Goal: Task Accomplishment & Management: Complete application form

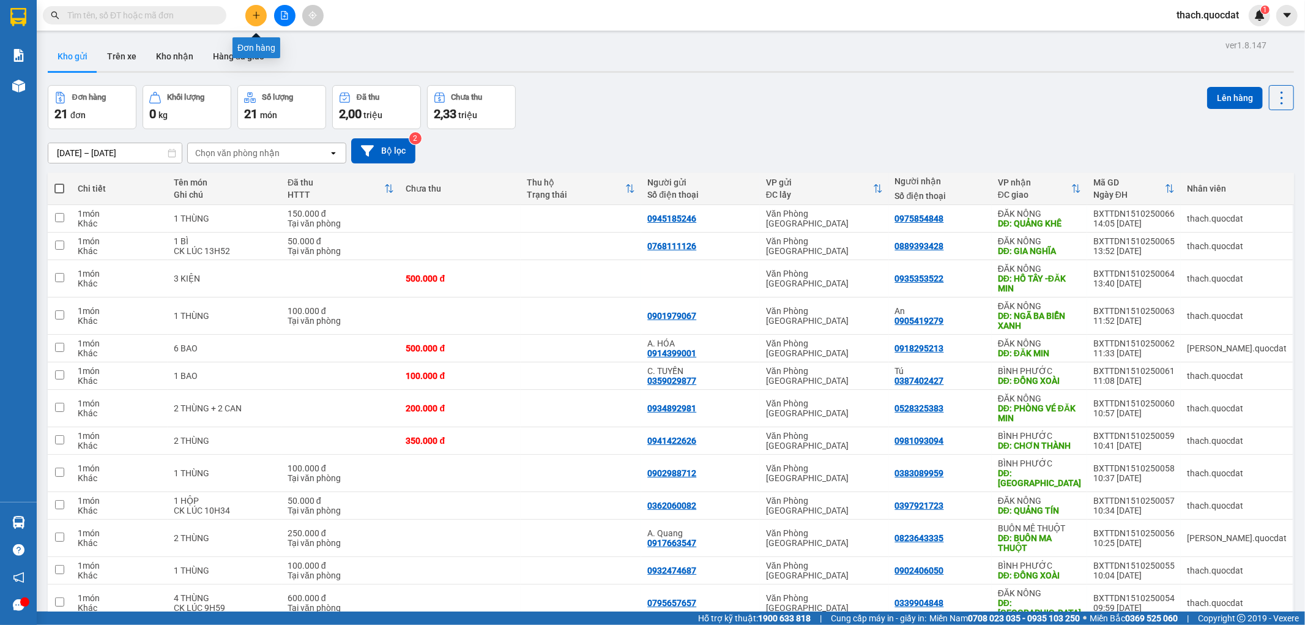
click at [261, 15] on button at bounding box center [255, 15] width 21 height 21
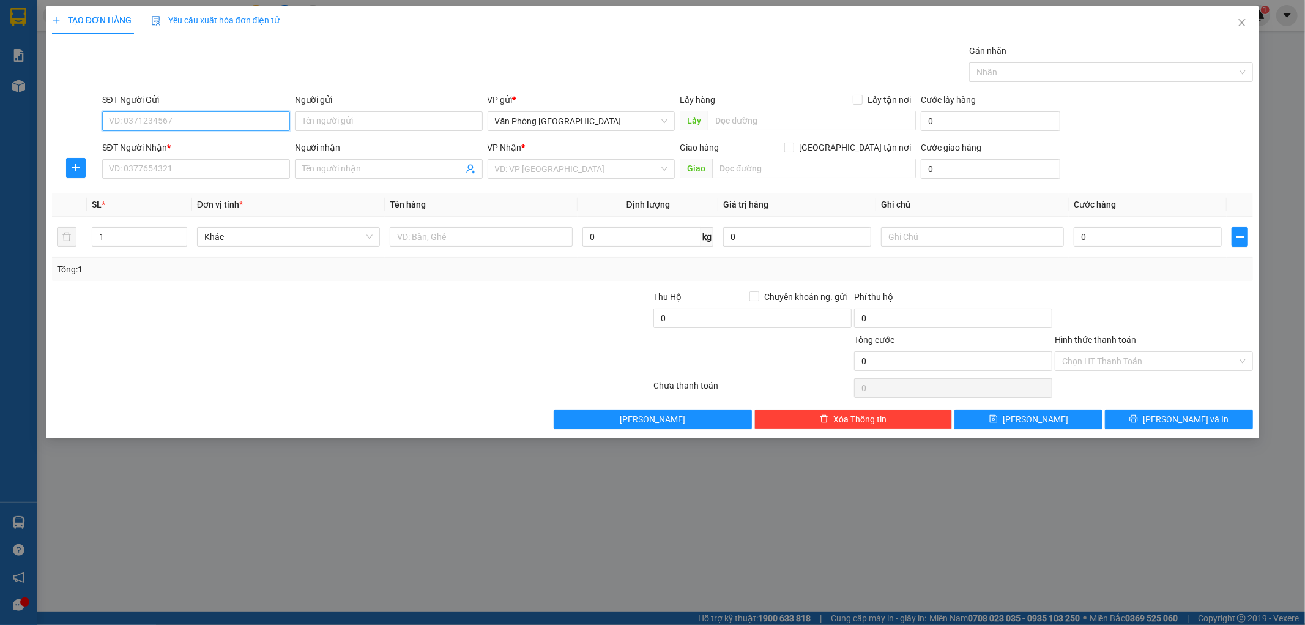
click at [193, 124] on input "SĐT Người Gửi" at bounding box center [196, 121] width 188 height 20
click at [141, 144] on div "0902015336" at bounding box center [196, 145] width 173 height 13
type input "0902015336"
click at [156, 166] on input "SĐT Người Nhận *" at bounding box center [196, 169] width 188 height 20
type input "0972712821"
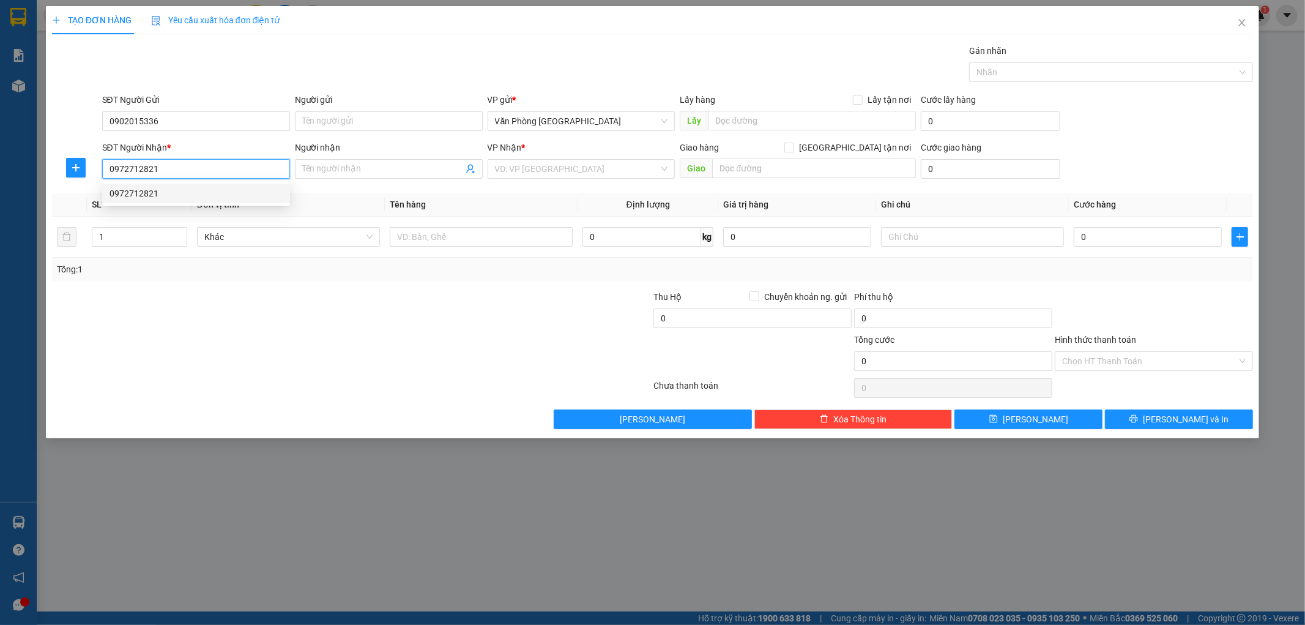
click at [126, 192] on div "0972712821" at bounding box center [196, 193] width 173 height 13
type input "GIA NGHĨA"
type input "0972712821"
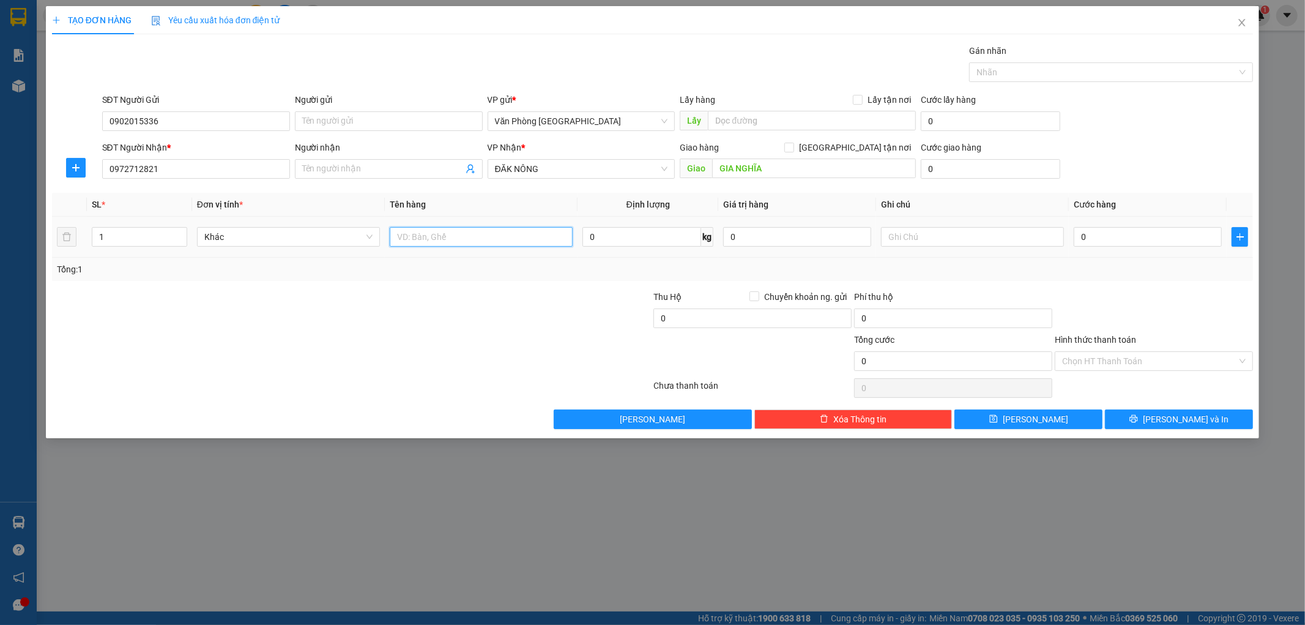
click at [431, 237] on input "text" at bounding box center [481, 237] width 183 height 20
type input "1 KIỆN"
click at [1111, 243] on input "0" at bounding box center [1148, 237] width 148 height 20
type input "1"
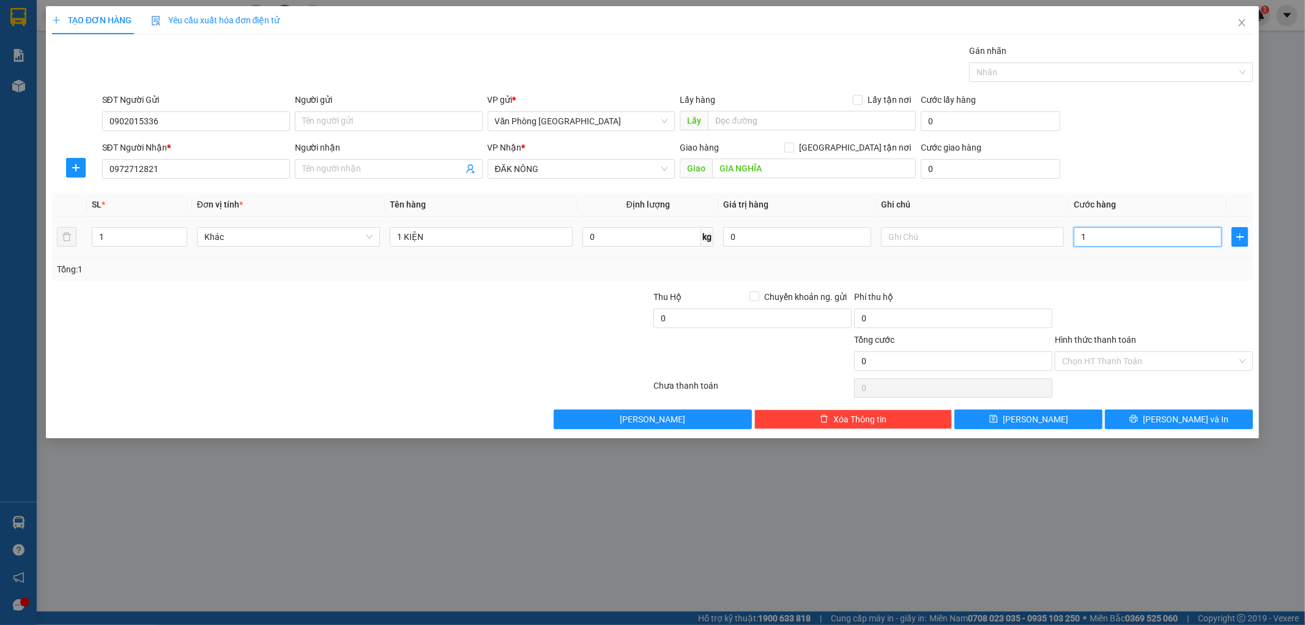
type input "1"
type input "10"
type input "100"
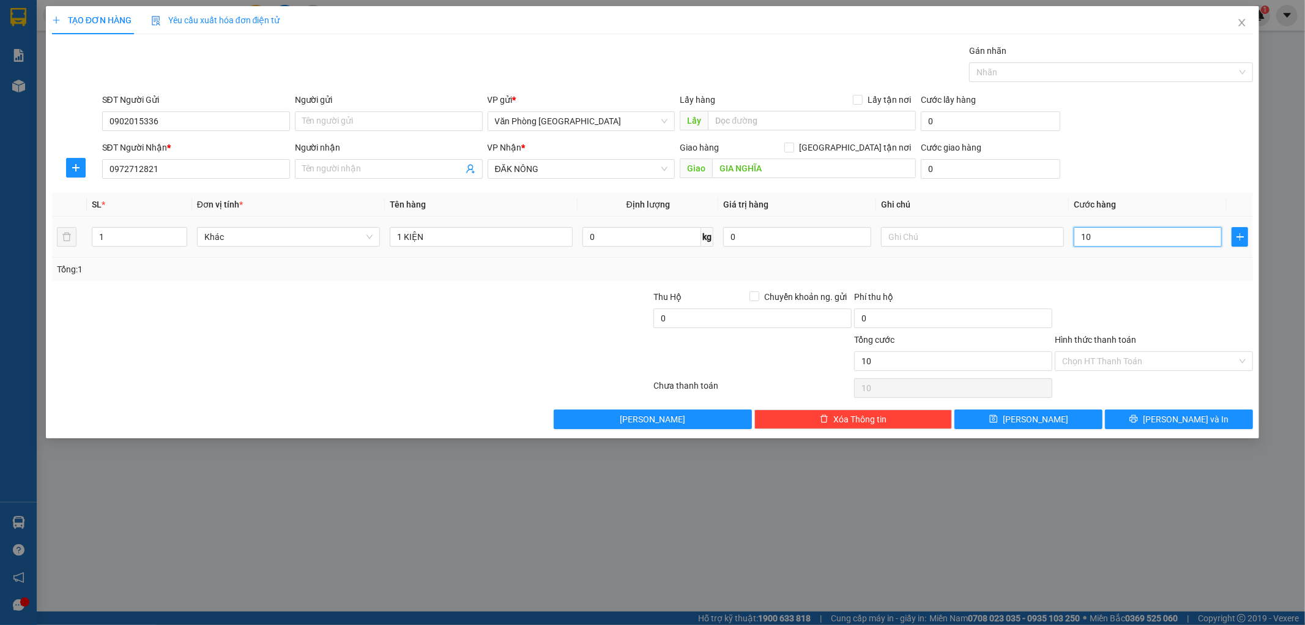
type input "100"
type input "1.000"
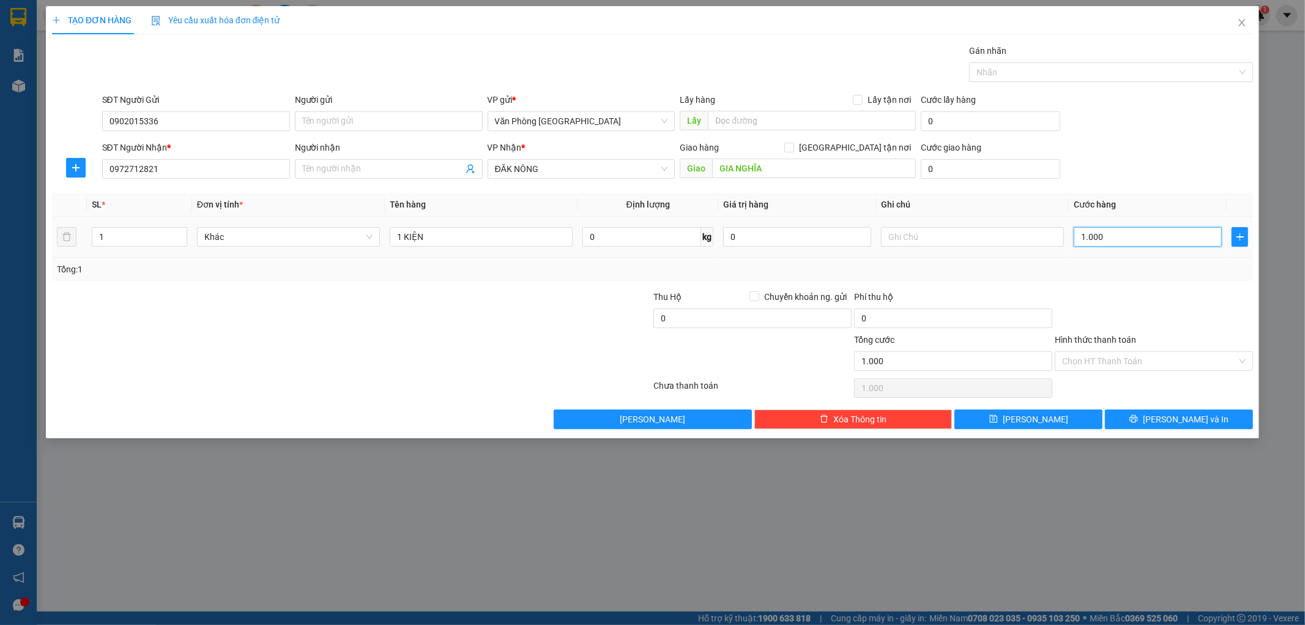
type input "10.000"
type input "100.000"
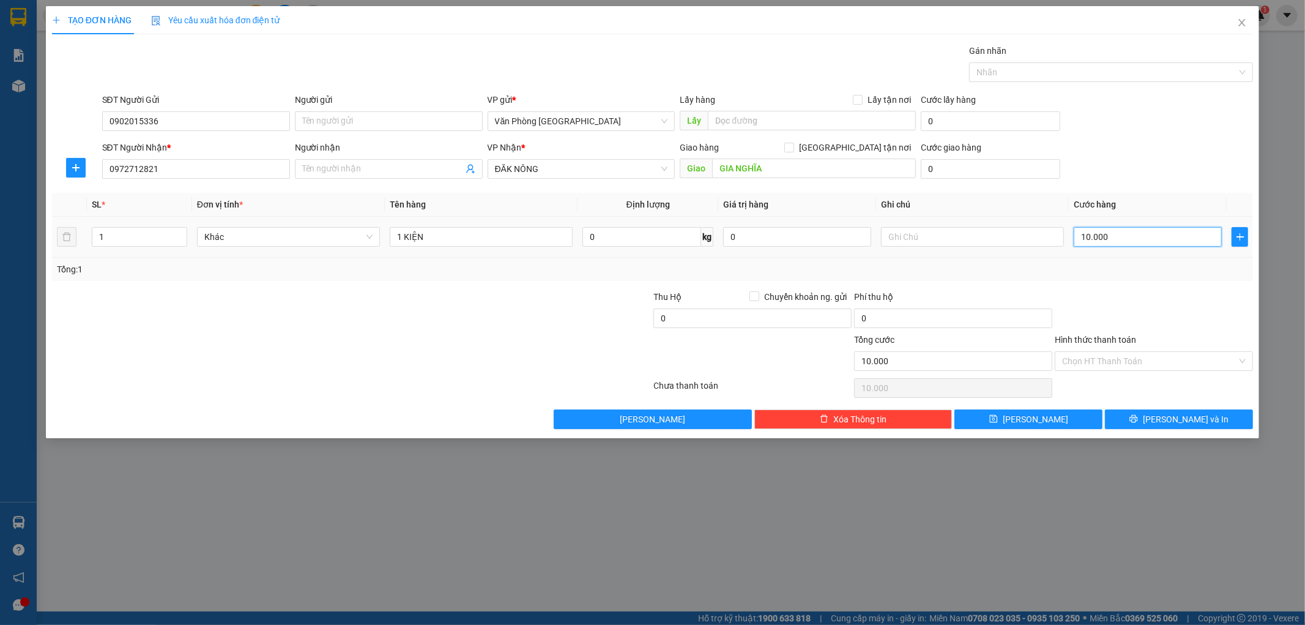
type input "100.000"
click at [1168, 419] on button "[PERSON_NAME] và In" at bounding box center [1179, 419] width 148 height 20
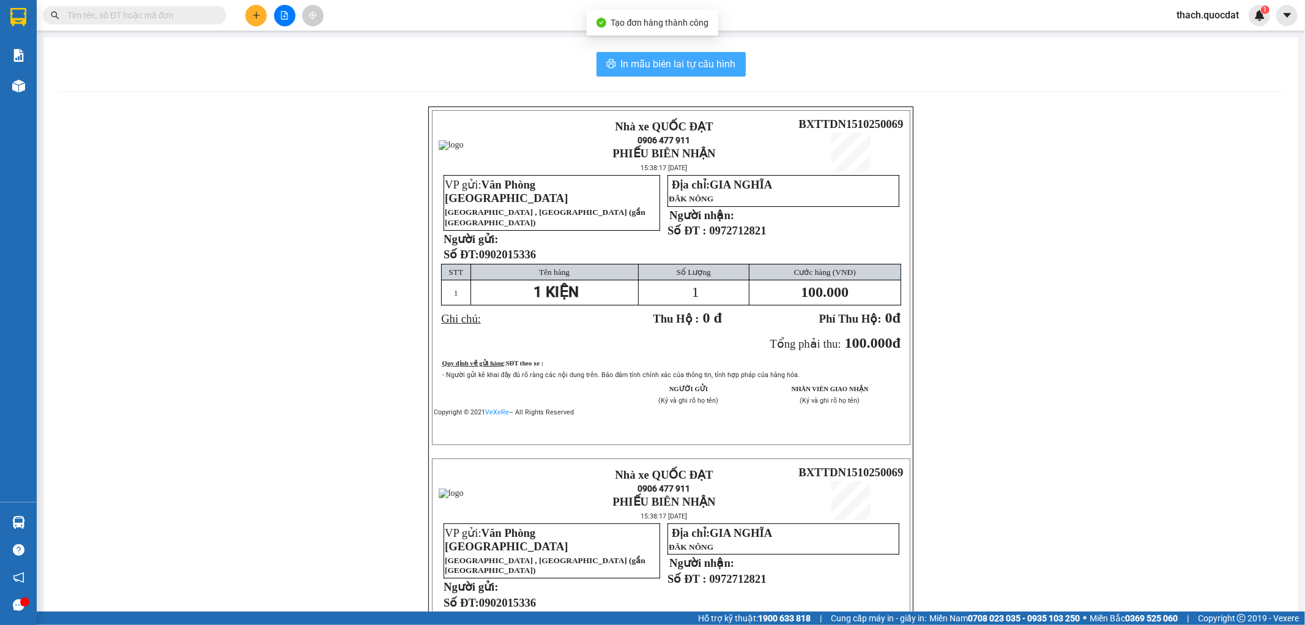
click at [698, 60] on span "In mẫu biên lai tự cấu hình" at bounding box center [678, 63] width 115 height 15
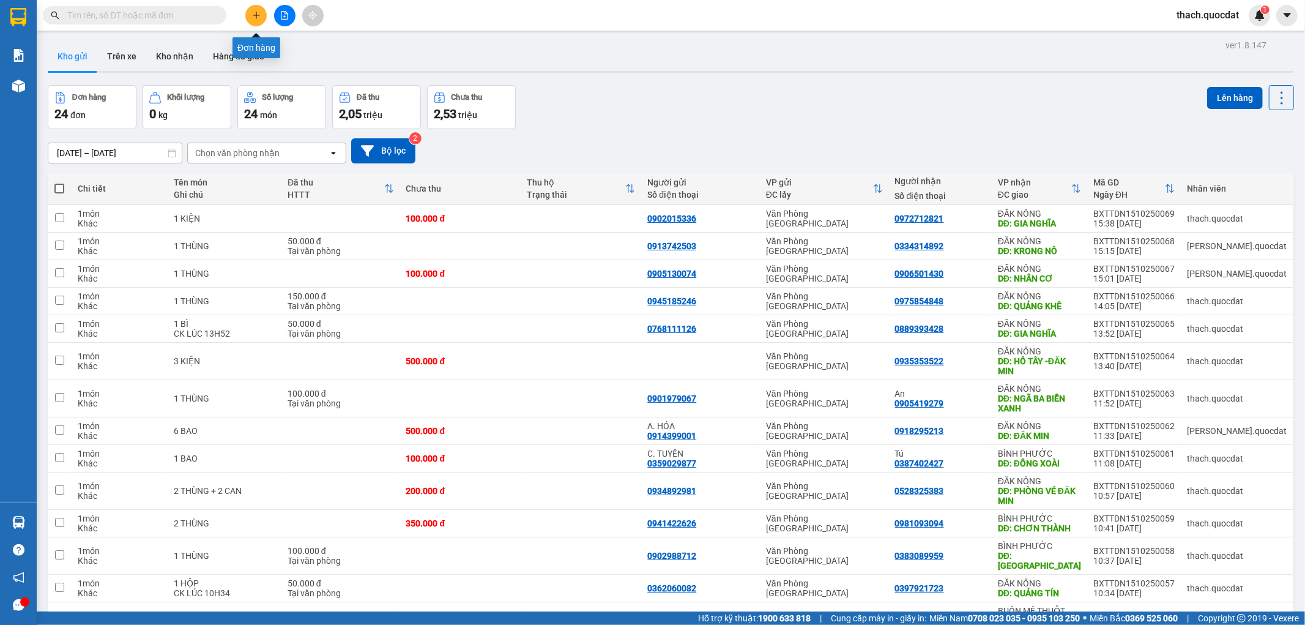
click at [258, 17] on icon "plus" at bounding box center [256, 15] width 9 height 9
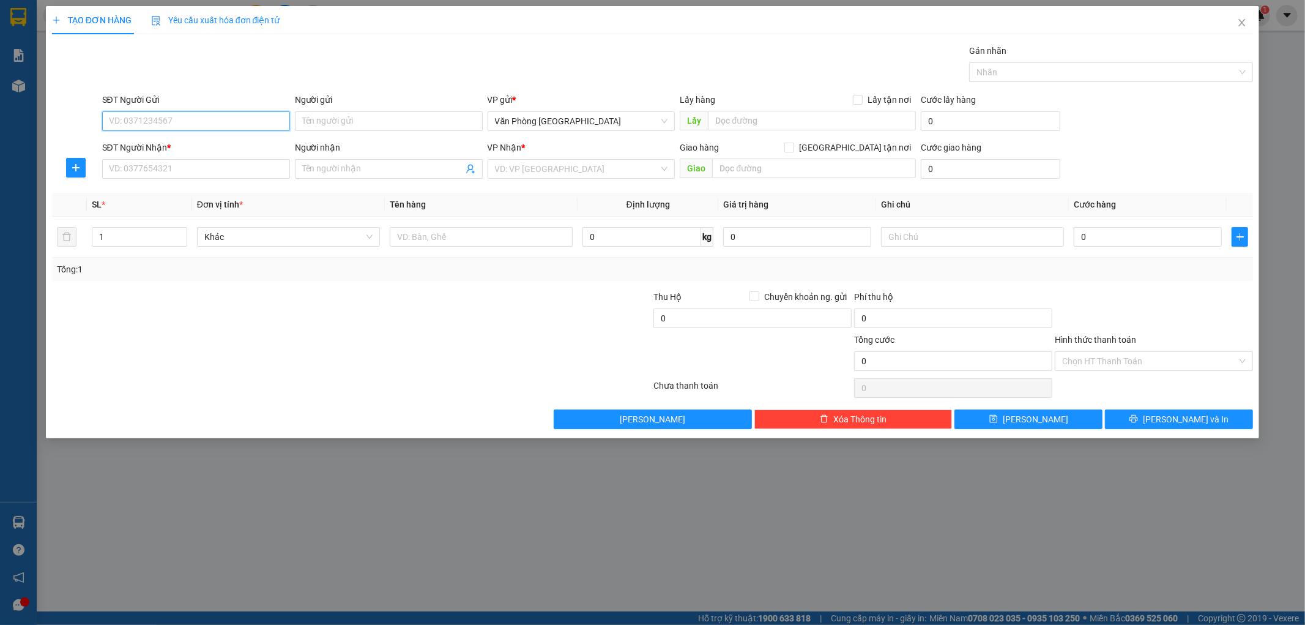
click at [211, 119] on input "SĐT Người Gửi" at bounding box center [196, 121] width 188 height 20
click at [190, 166] on input "SĐT Người Nhận *" at bounding box center [196, 169] width 188 height 20
type input "0373726218"
click at [188, 119] on input "SĐT Người Gửi" at bounding box center [196, 121] width 188 height 20
type input "0354772632"
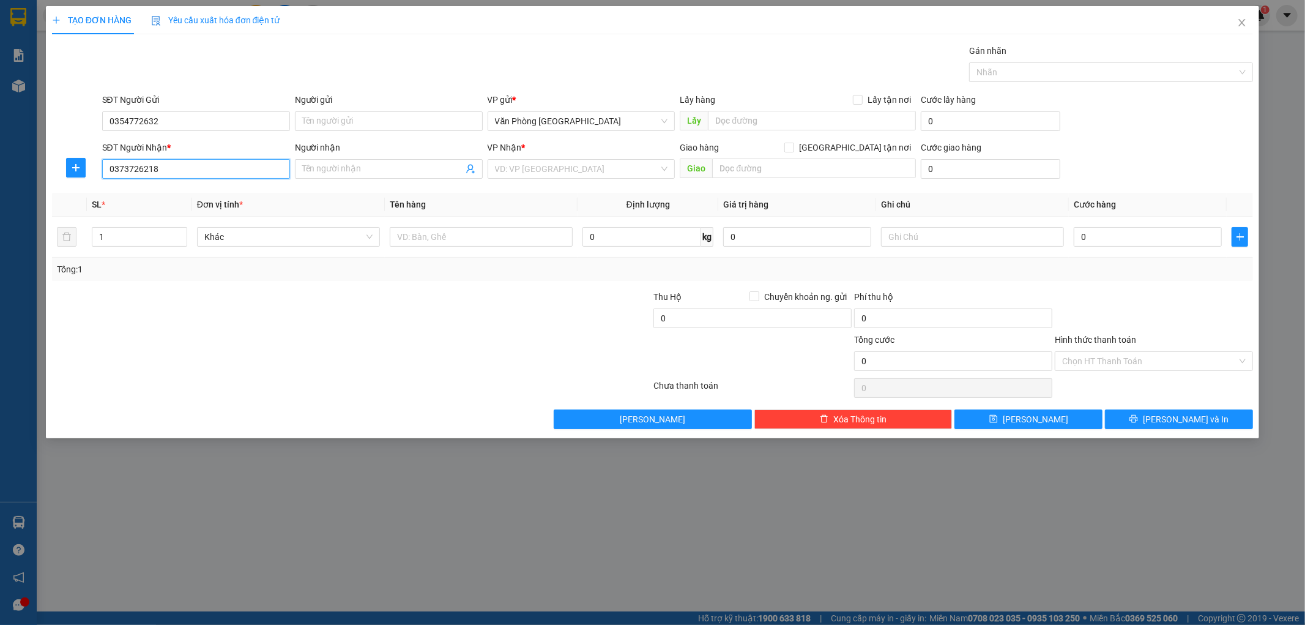
click at [174, 170] on input "0373726218" at bounding box center [196, 169] width 188 height 20
click at [339, 170] on input "Người nhận" at bounding box center [382, 168] width 161 height 13
type input "0916383081"
click at [523, 163] on input "search" at bounding box center [577, 169] width 165 height 18
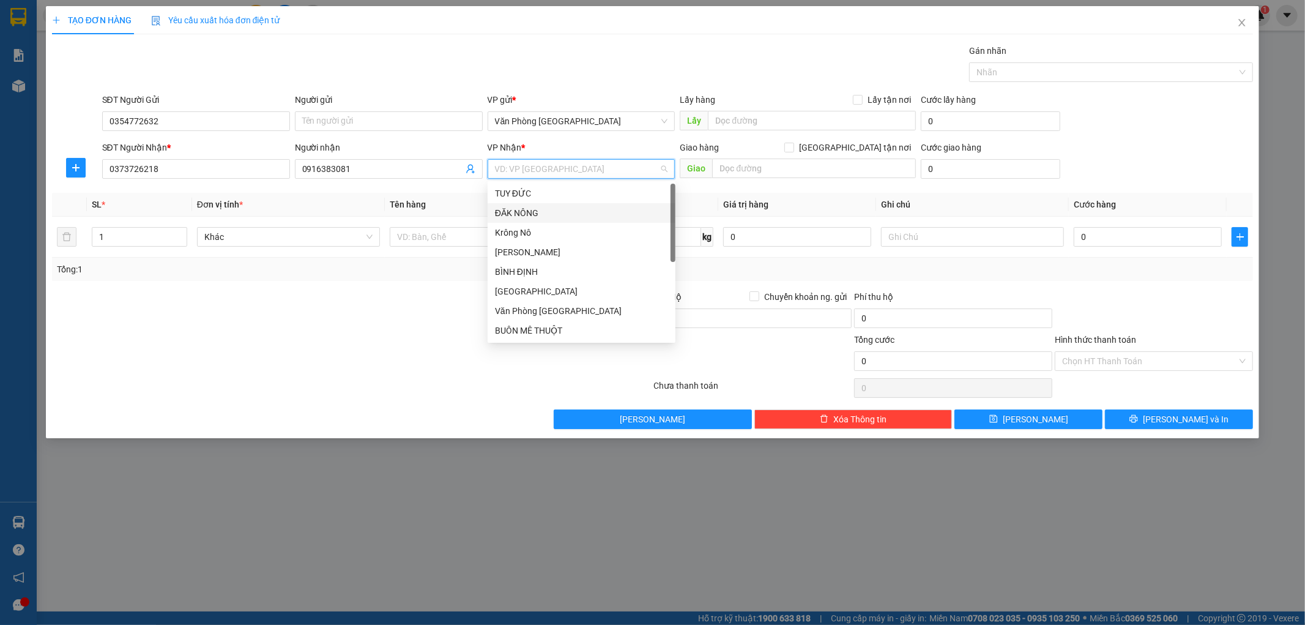
click at [553, 212] on div "ĐĂK NÔNG" at bounding box center [581, 212] width 173 height 13
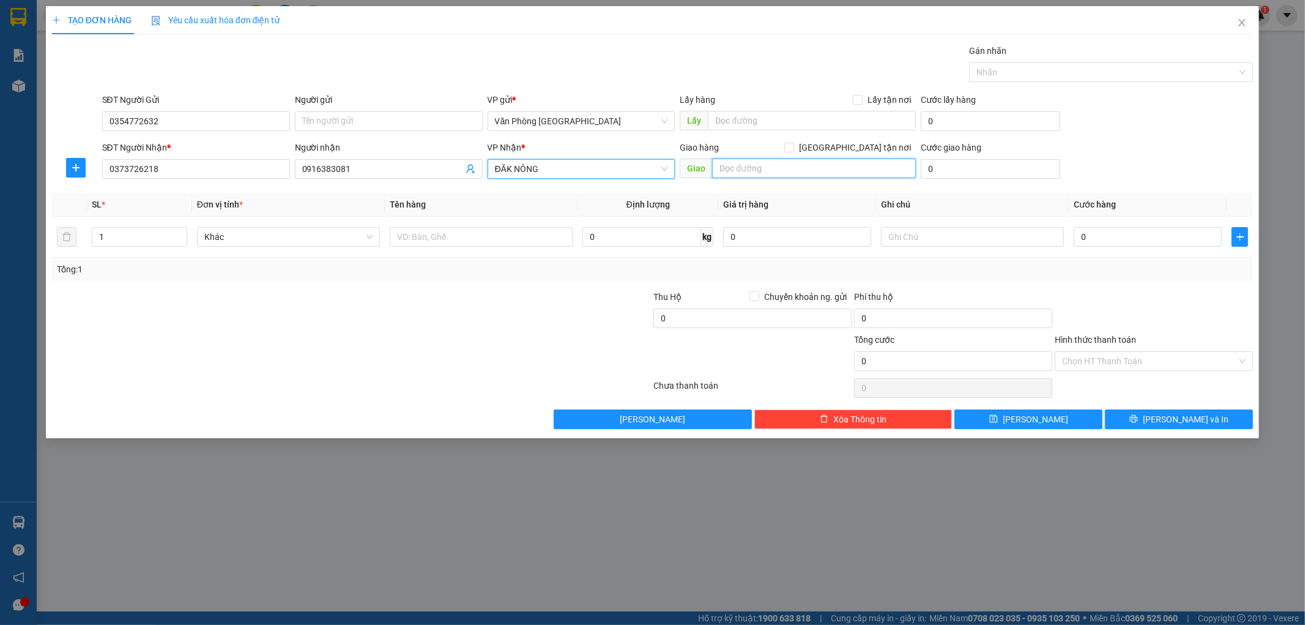
click at [752, 171] on input "text" at bounding box center [814, 169] width 204 height 20
type input "[GEOGRAPHIC_DATA]"
click at [521, 236] on input "text" at bounding box center [481, 237] width 183 height 20
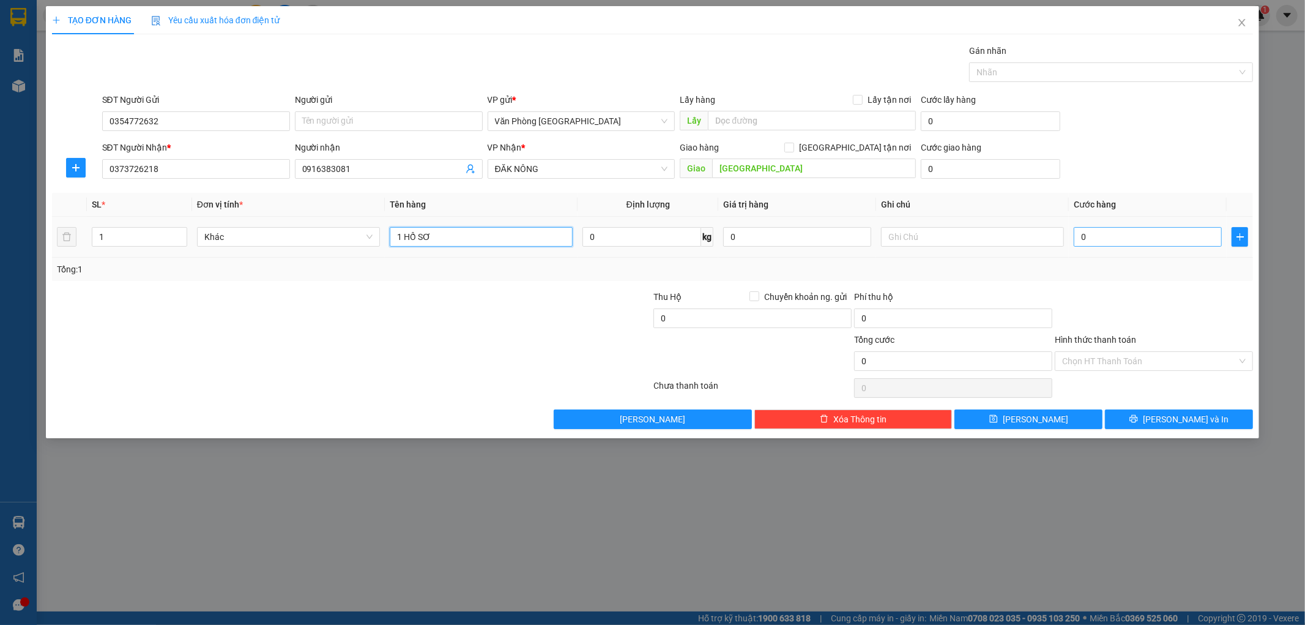
type input "1 HỒ SƠ"
click at [1089, 240] on input "0" at bounding box center [1148, 237] width 148 height 20
type input "5"
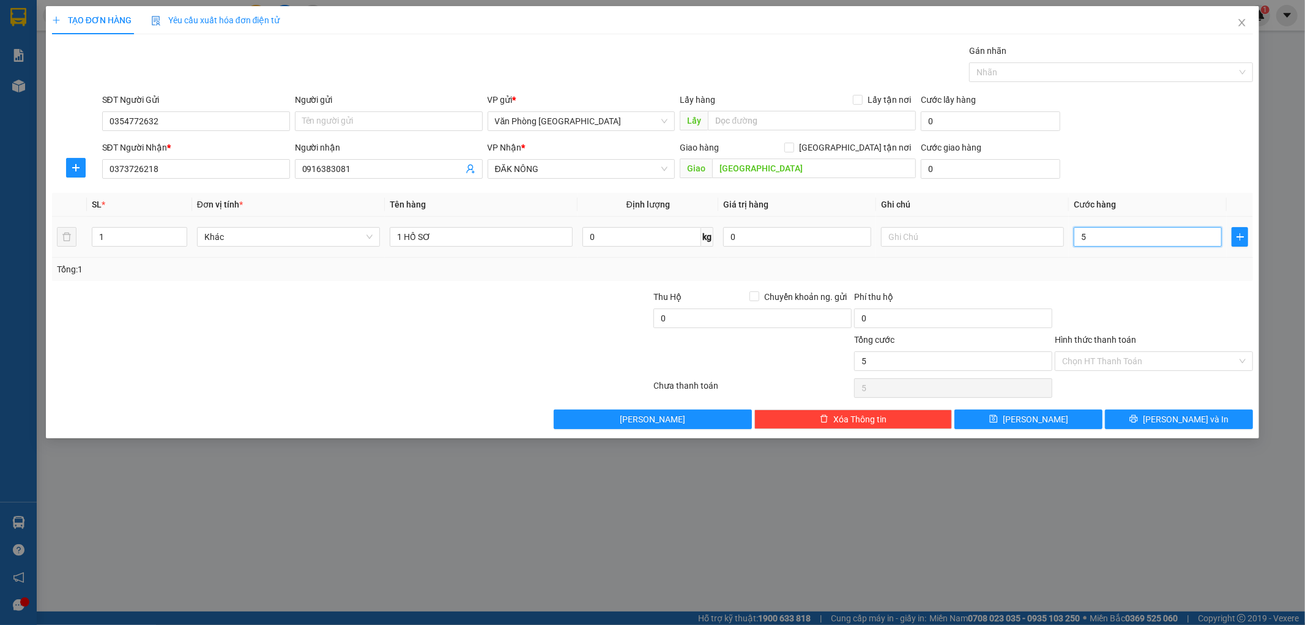
type input "50"
type input "500"
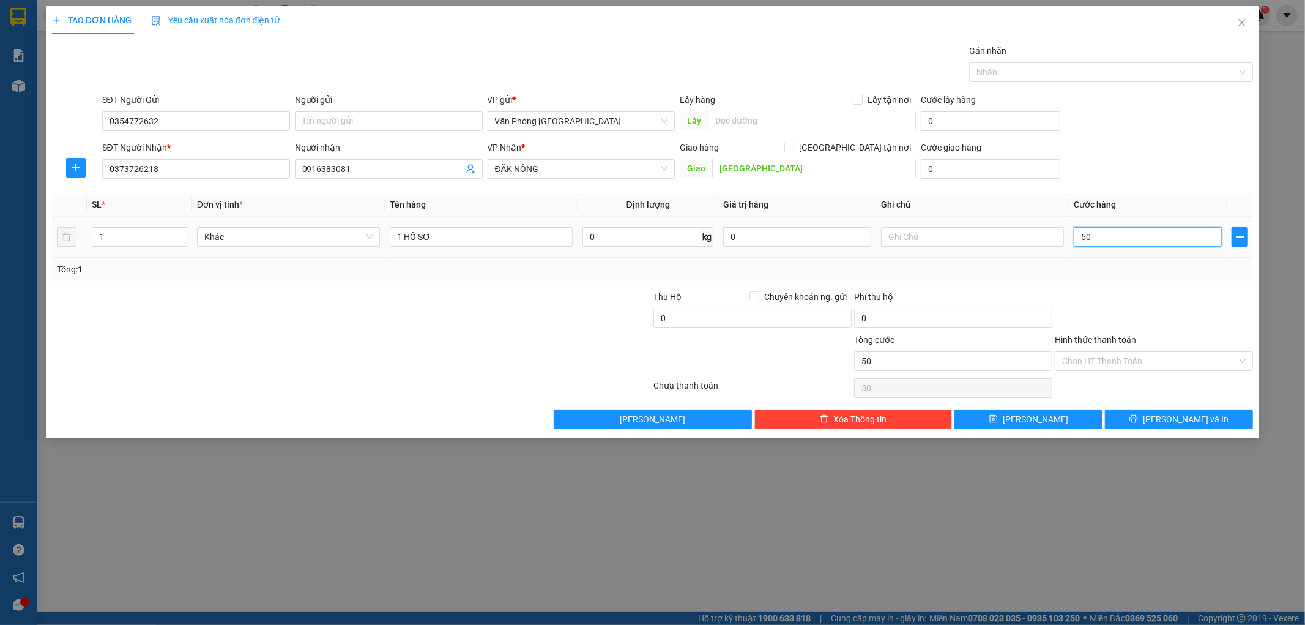
type input "500"
type input "5.000"
type input "50.000"
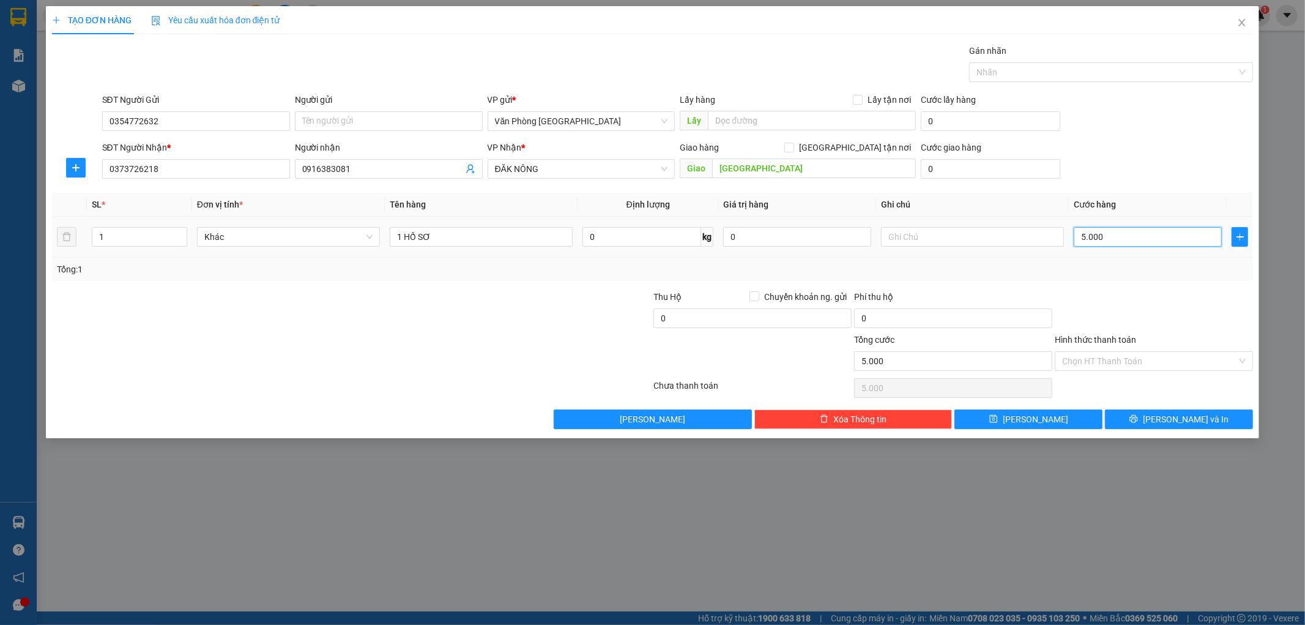
type input "50.000"
click at [1174, 361] on input "Hình thức thanh toán" at bounding box center [1149, 361] width 175 height 18
click at [1174, 318] on div at bounding box center [1154, 311] width 201 height 43
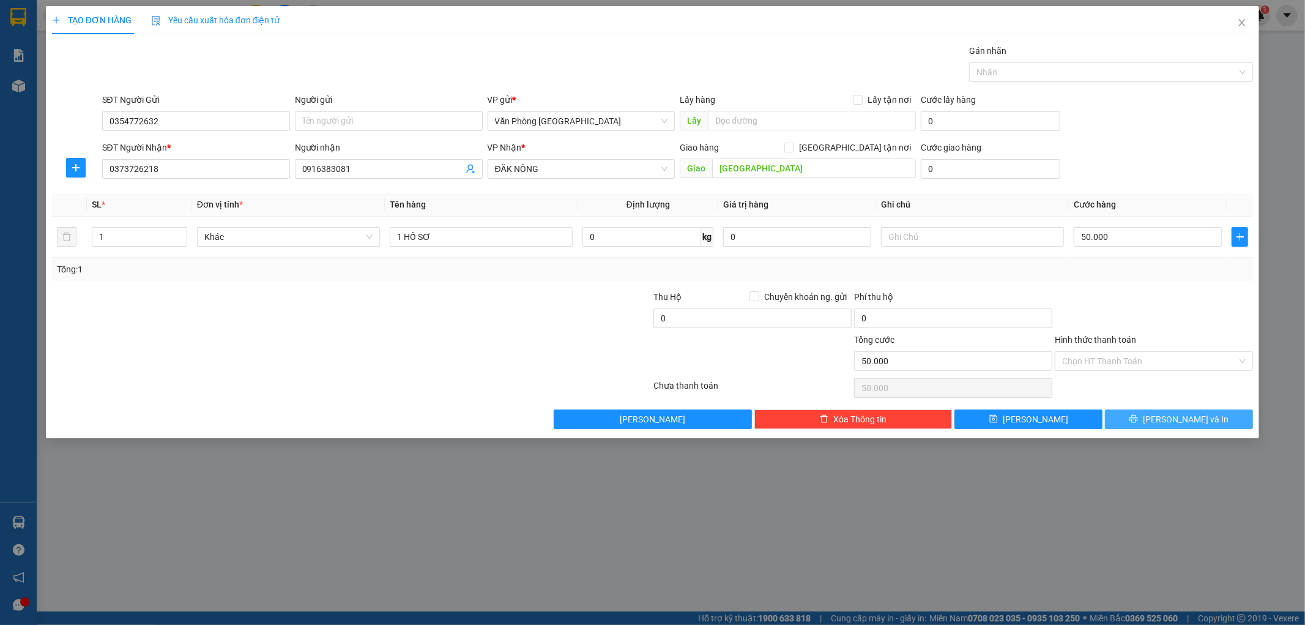
click at [1193, 414] on span "[PERSON_NAME] và In" at bounding box center [1186, 419] width 86 height 13
click at [1243, 27] on icon "close" at bounding box center [1243, 23] width 10 height 10
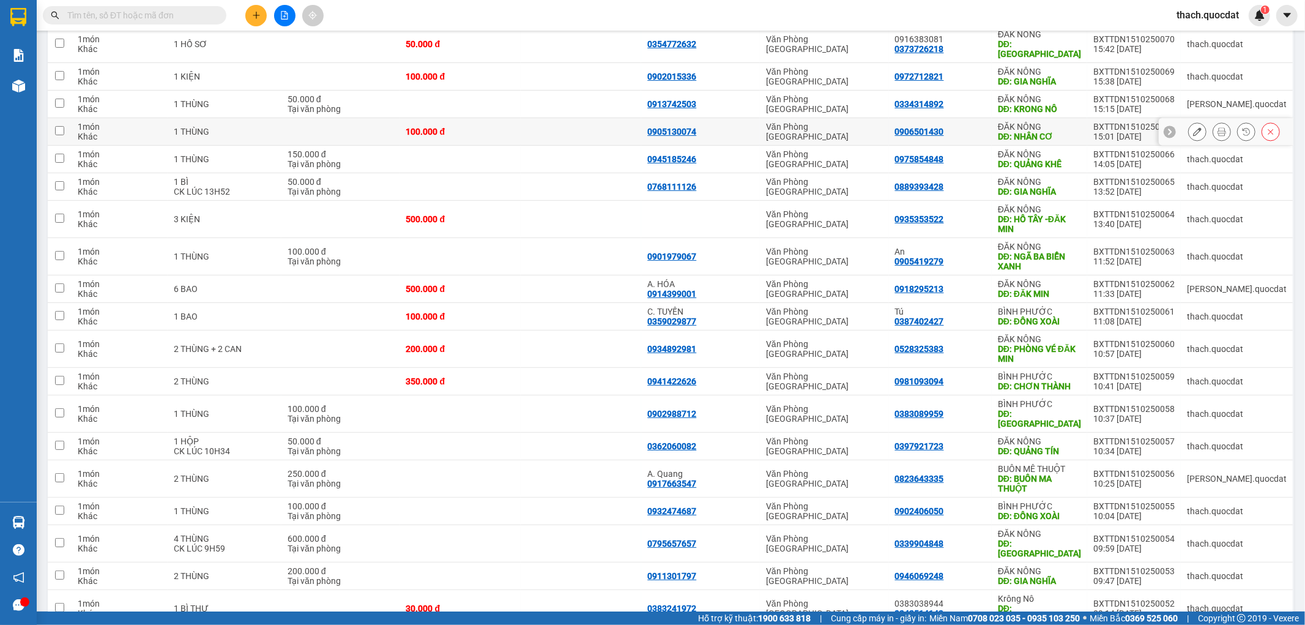
scroll to position [111, 0]
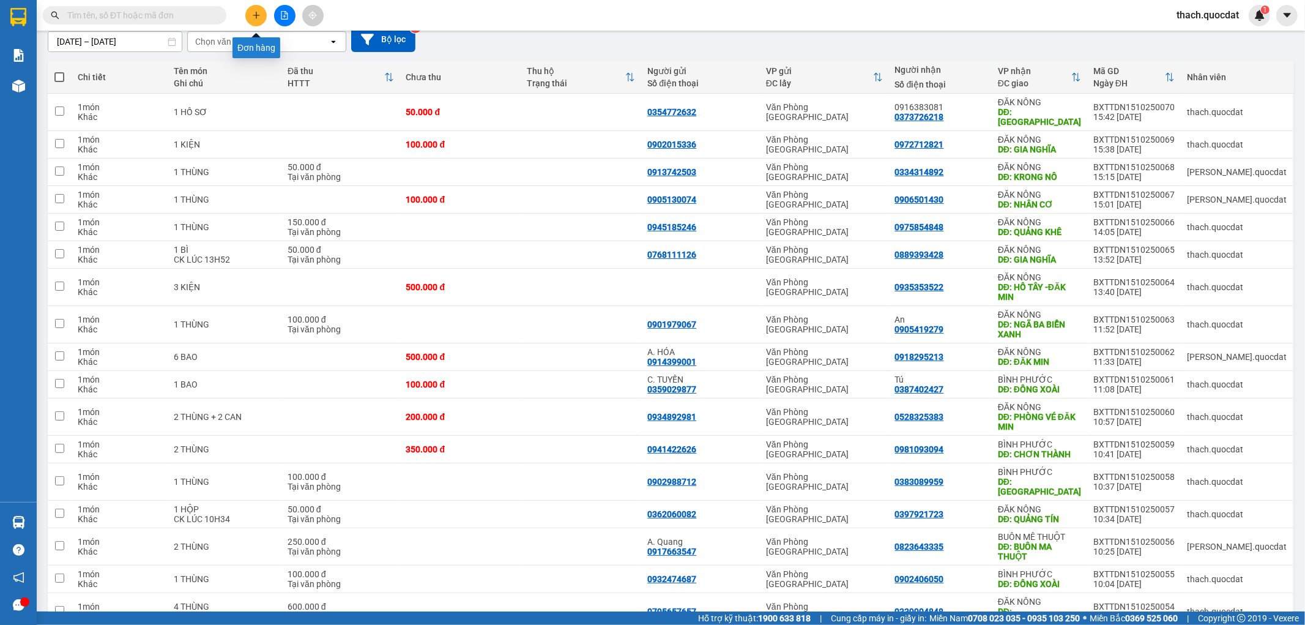
click at [257, 20] on button at bounding box center [255, 15] width 21 height 21
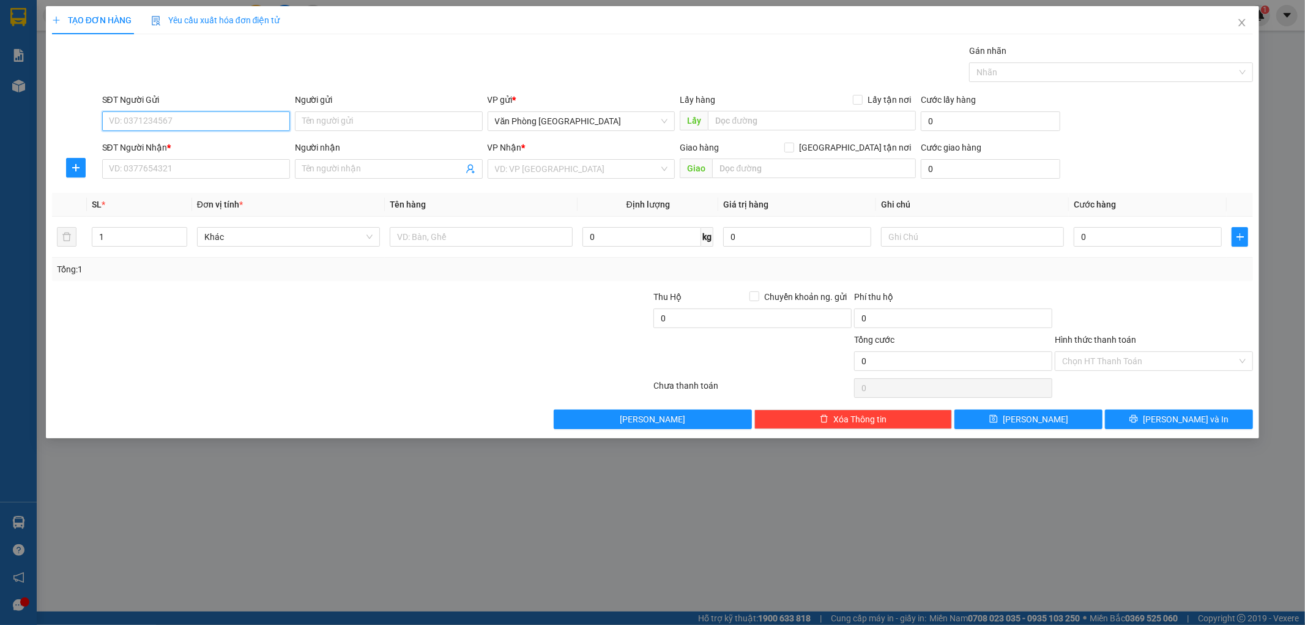
click at [171, 125] on input "SĐT Người Gửi" at bounding box center [196, 121] width 188 height 20
click at [126, 144] on div "0981693029" at bounding box center [196, 145] width 173 height 13
type input "0981693029"
click at [151, 164] on input "SĐT Người Nhận *" at bounding box center [196, 169] width 188 height 20
click at [147, 195] on div "0357084377" at bounding box center [196, 193] width 173 height 13
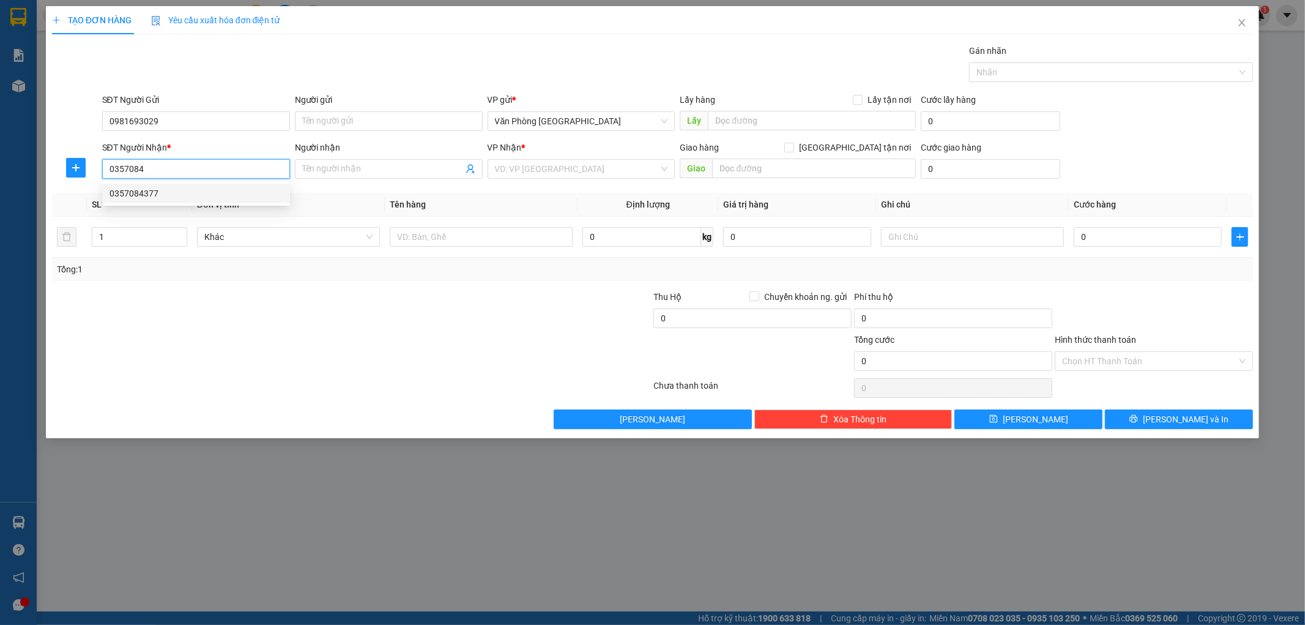
type input "0357084377"
type input "ĐAK NIA"
type input "0357084377"
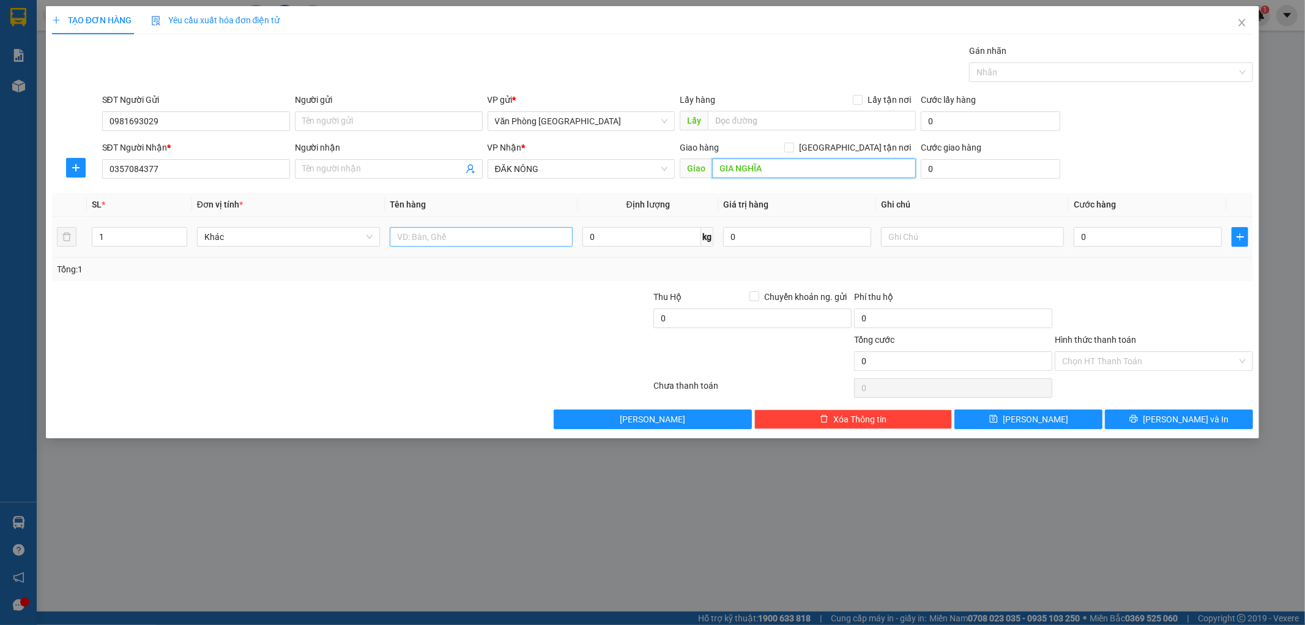
type input "GIA NGHĨA"
click at [433, 233] on input "text" at bounding box center [481, 237] width 183 height 20
type input "1 KIỆN"
click at [1140, 236] on input "0" at bounding box center [1148, 237] width 148 height 20
type input "1"
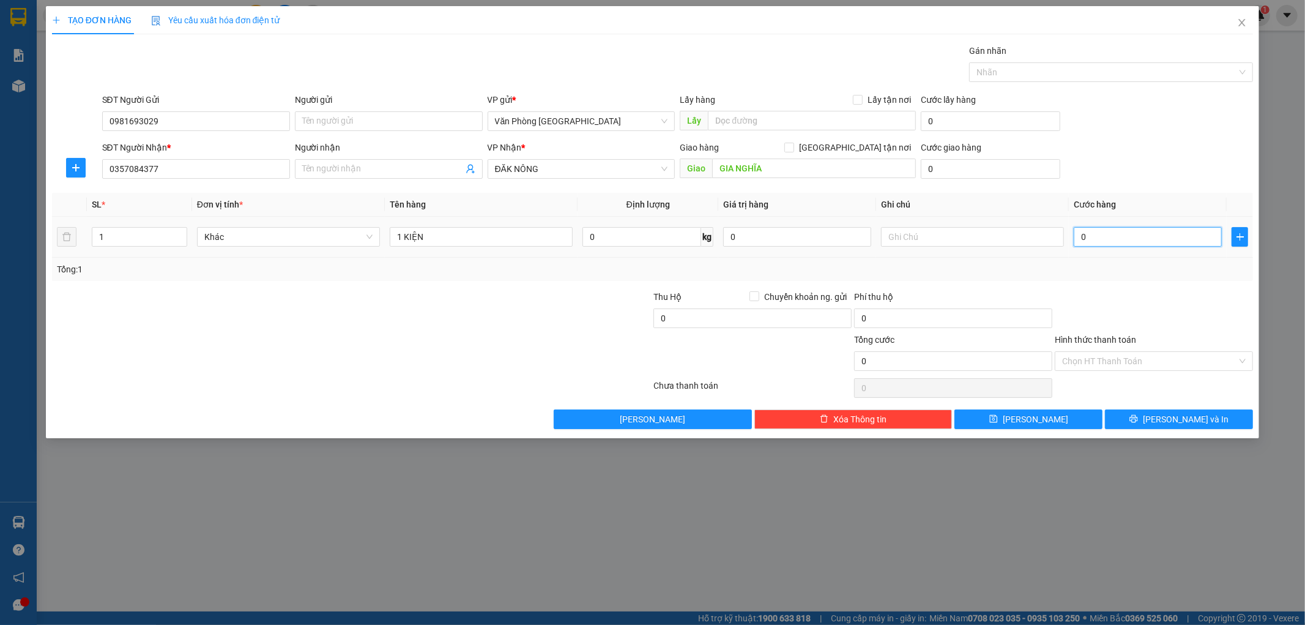
type input "1"
type input "15"
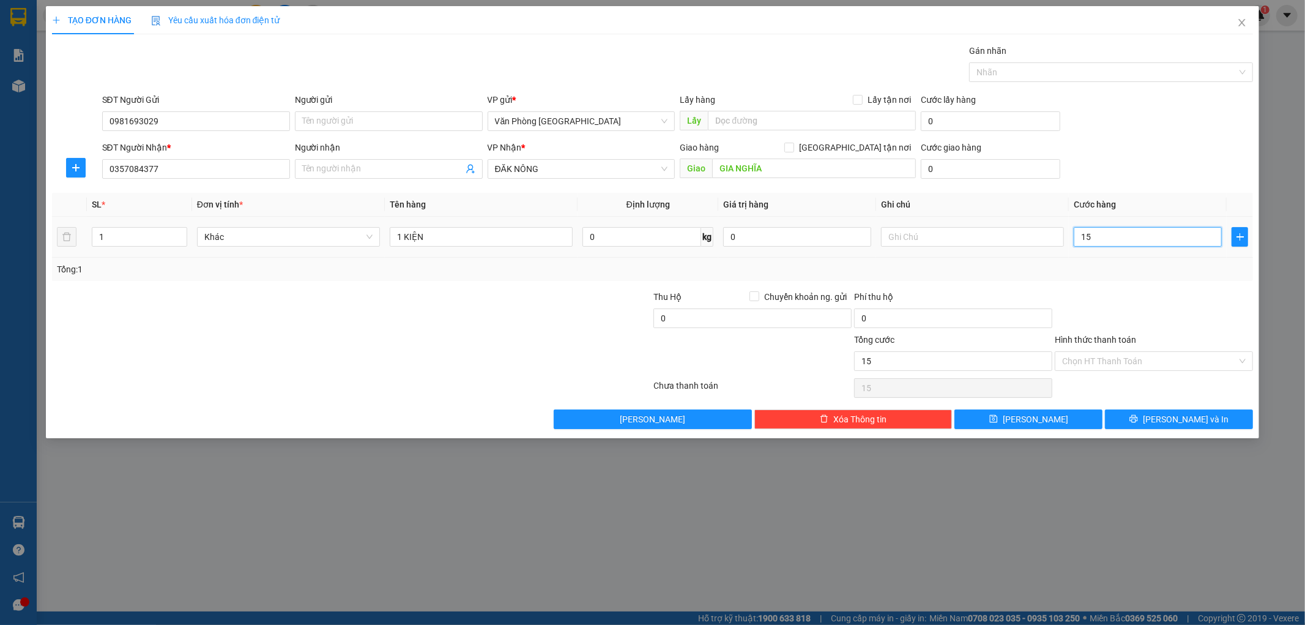
type input "150"
type input "1.500"
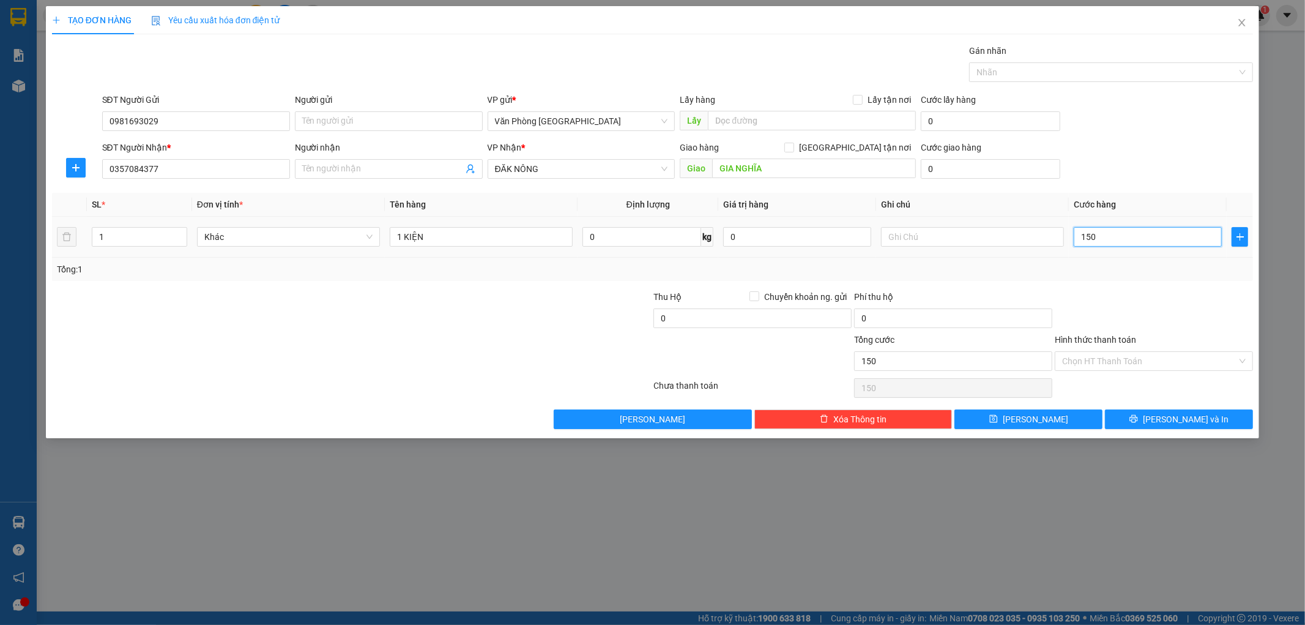
type input "1.500"
type input "15.000"
type input "150.000"
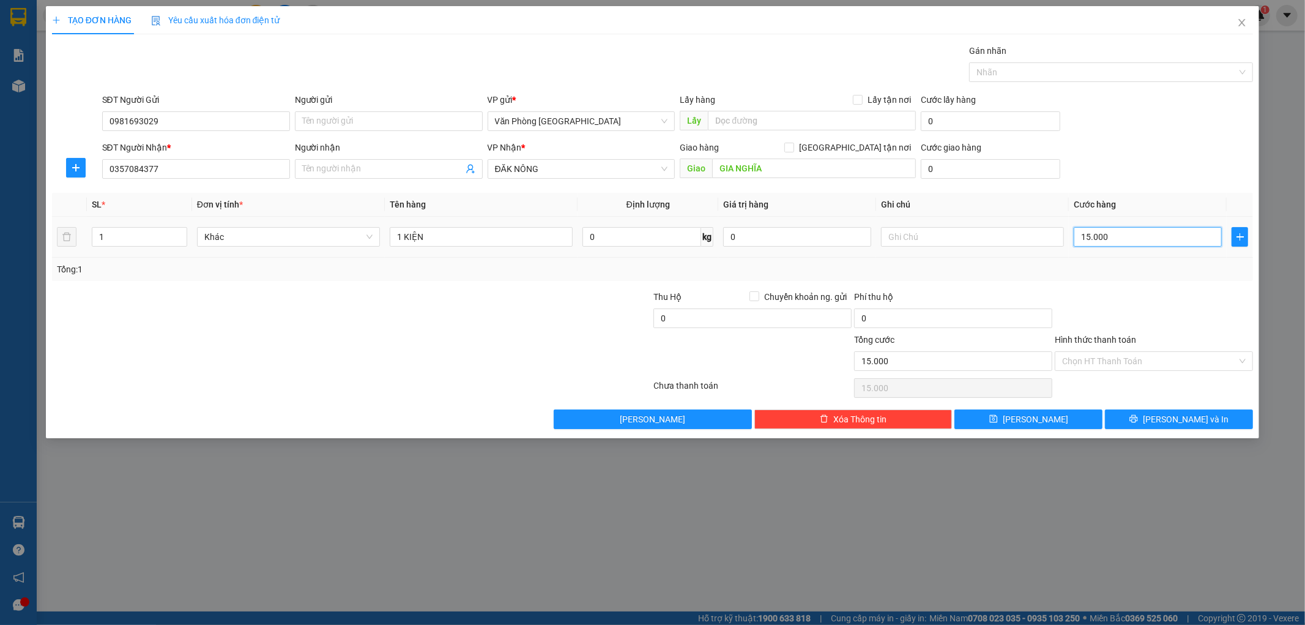
type input "150.000"
click at [1071, 270] on div "Tổng: 1" at bounding box center [653, 269] width 1192 height 13
drag, startPoint x: 1176, startPoint y: 419, endPoint x: 1161, endPoint y: 413, distance: 16.7
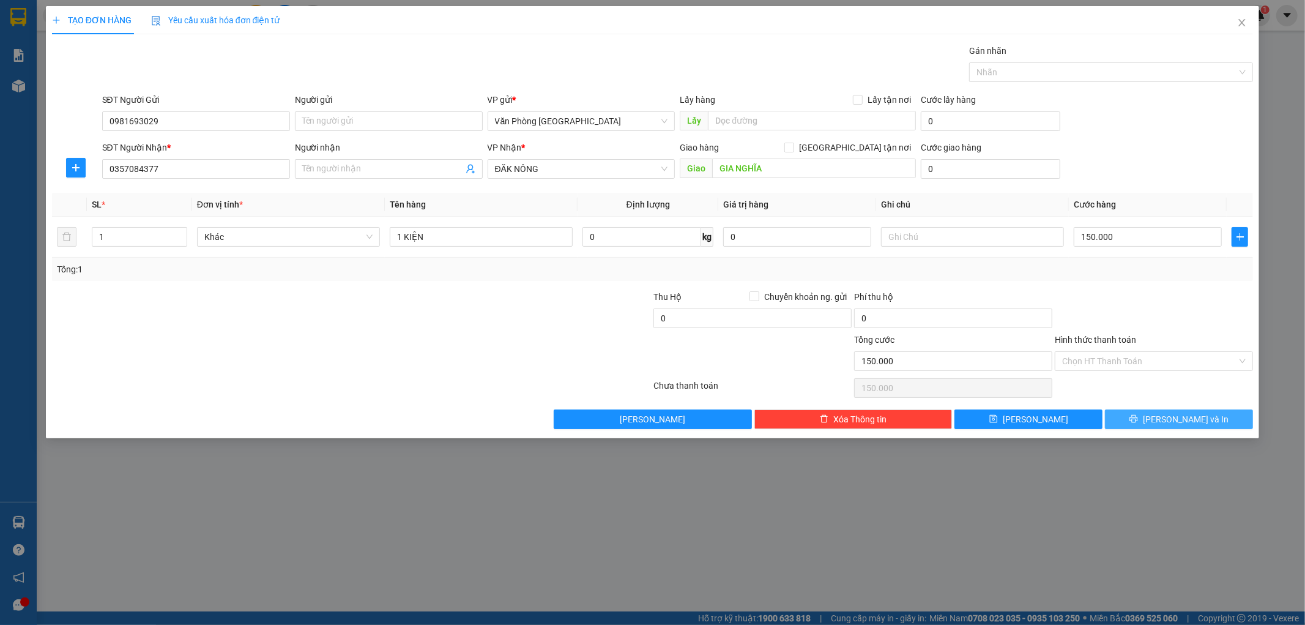
click at [1176, 419] on span "[PERSON_NAME] và In" at bounding box center [1186, 419] width 86 height 13
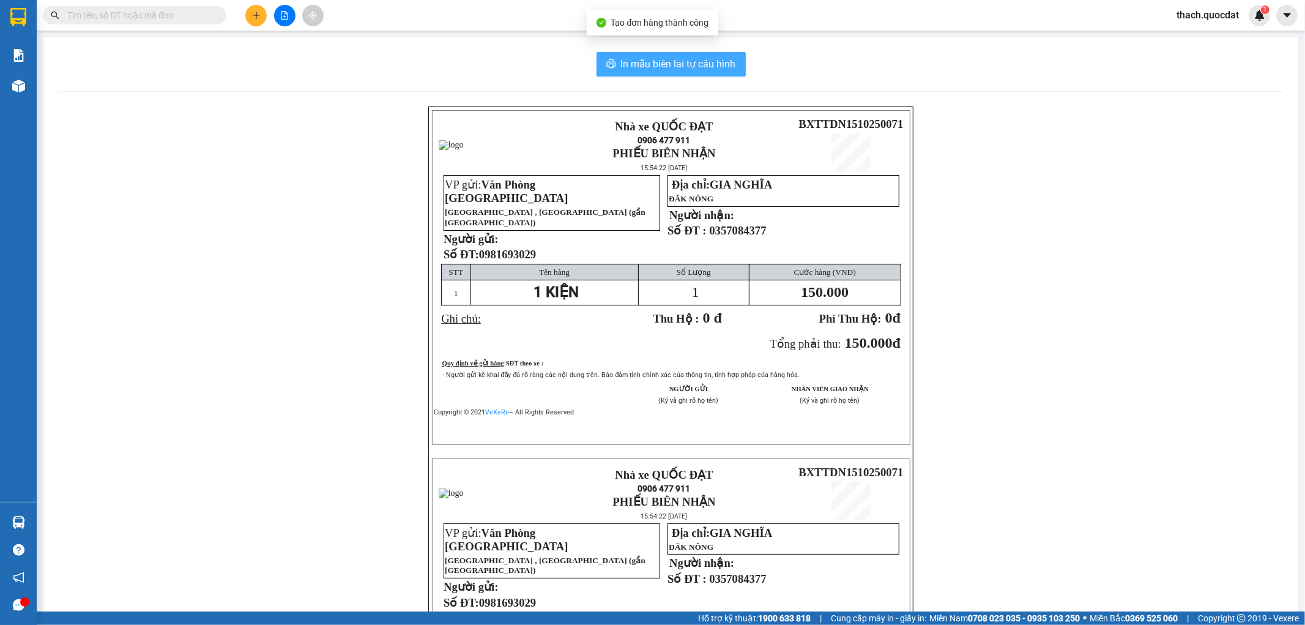
click at [650, 54] on button "In mẫu biên lai tự cấu hình" at bounding box center [671, 64] width 149 height 24
